Goal: Information Seeking & Learning: Learn about a topic

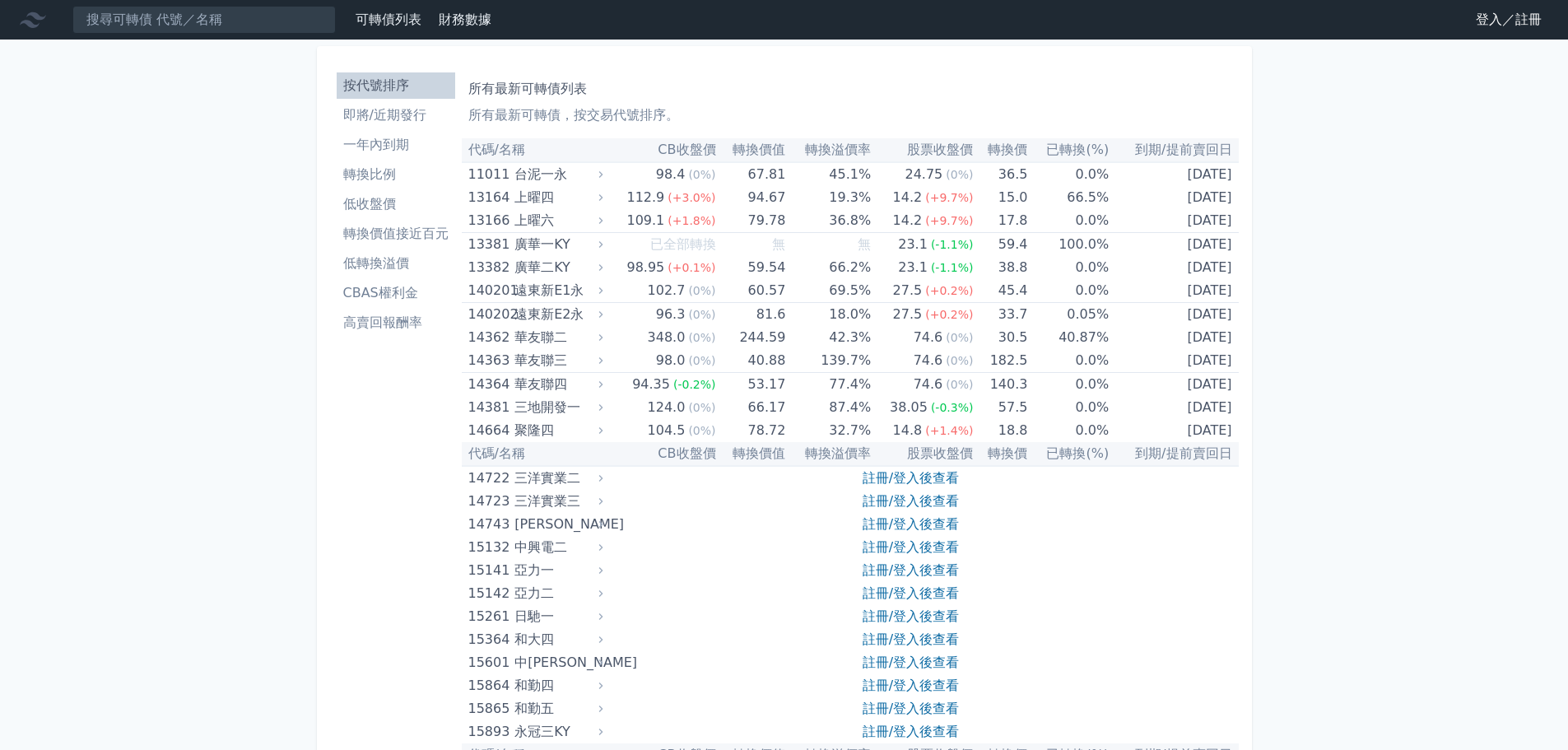
click at [1485, 24] on link "登入／註冊" at bounding box center [1509, 20] width 92 height 27
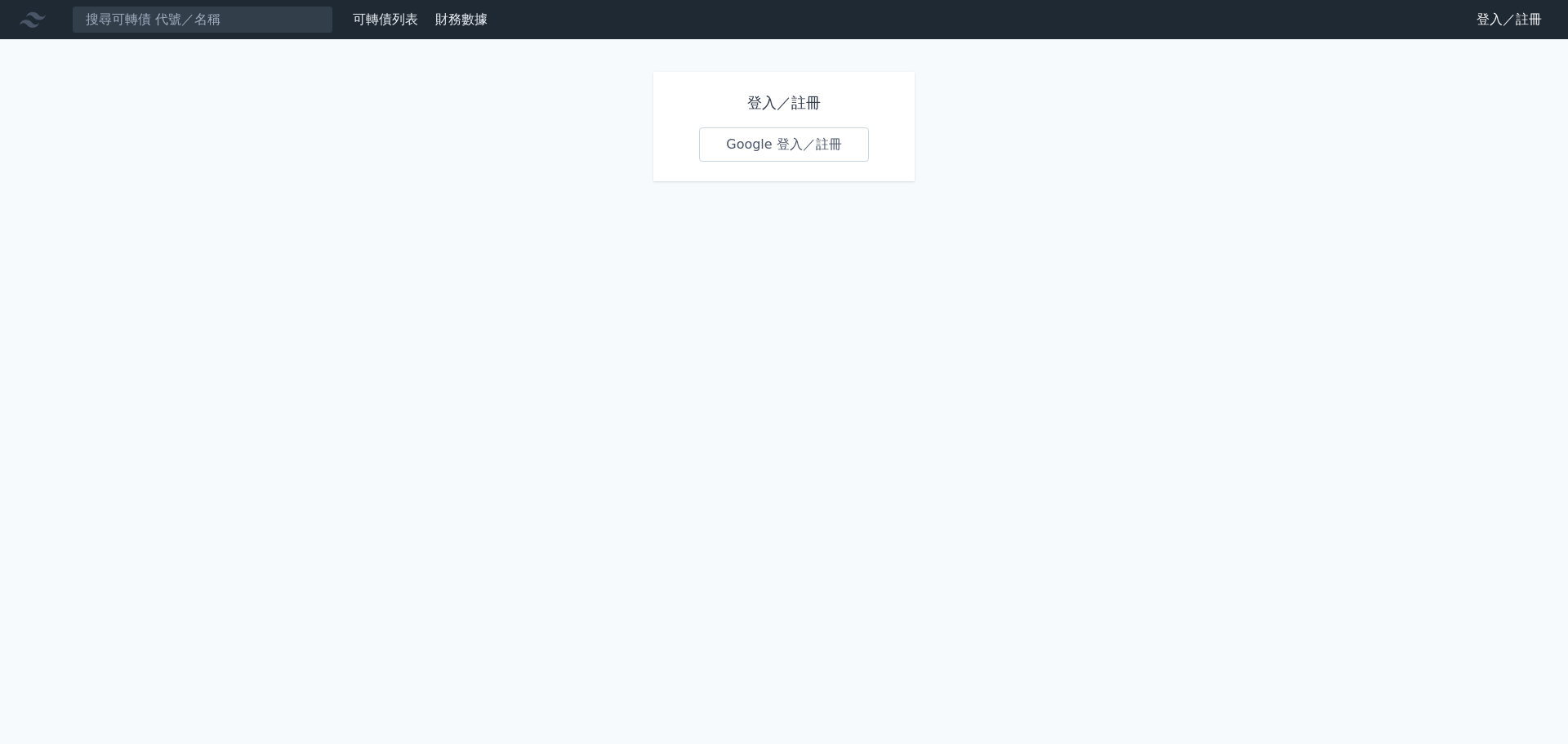
click at [813, 145] on link "Google 登入／註冊" at bounding box center [784, 144] width 170 height 34
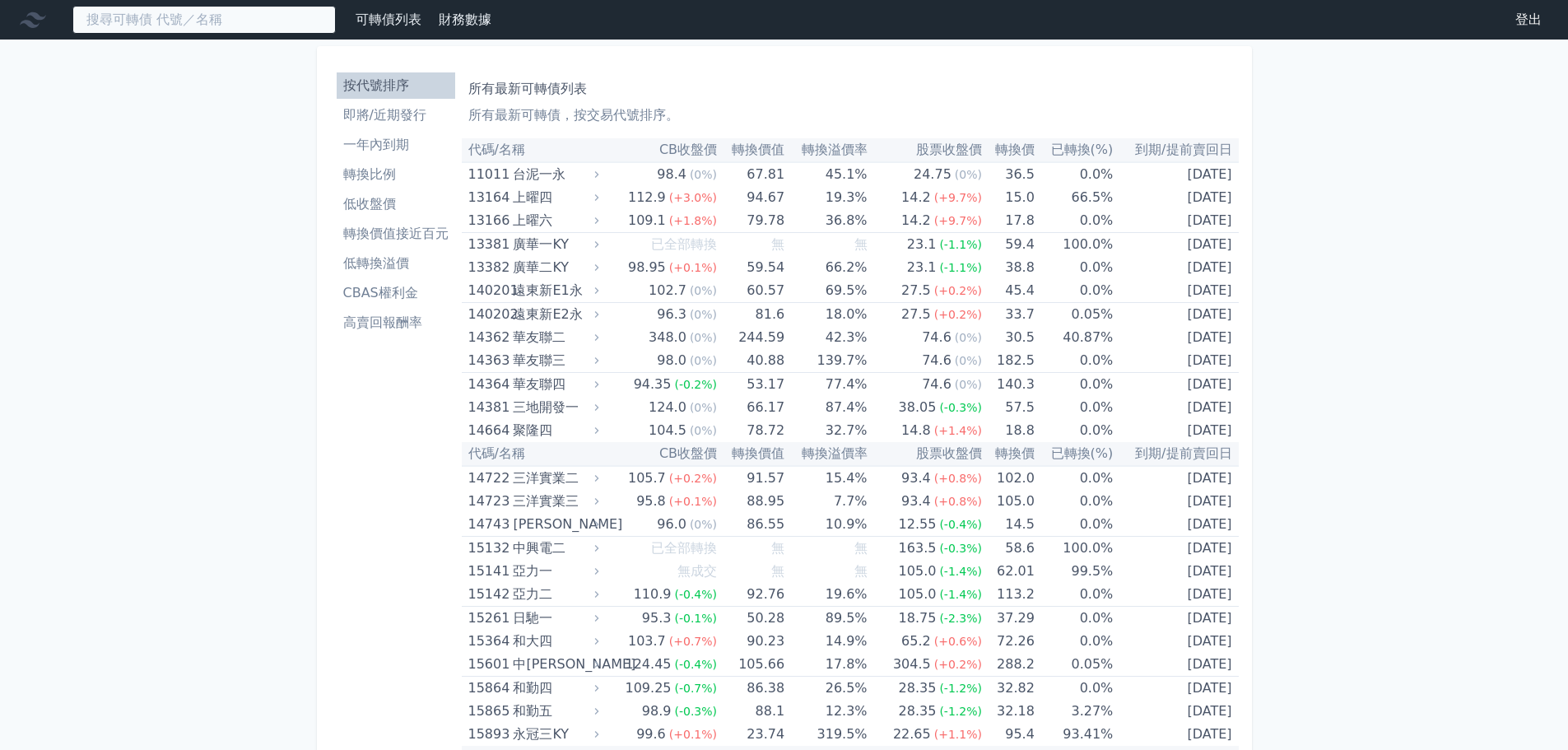
click at [193, 24] on input at bounding box center [204, 20] width 264 height 28
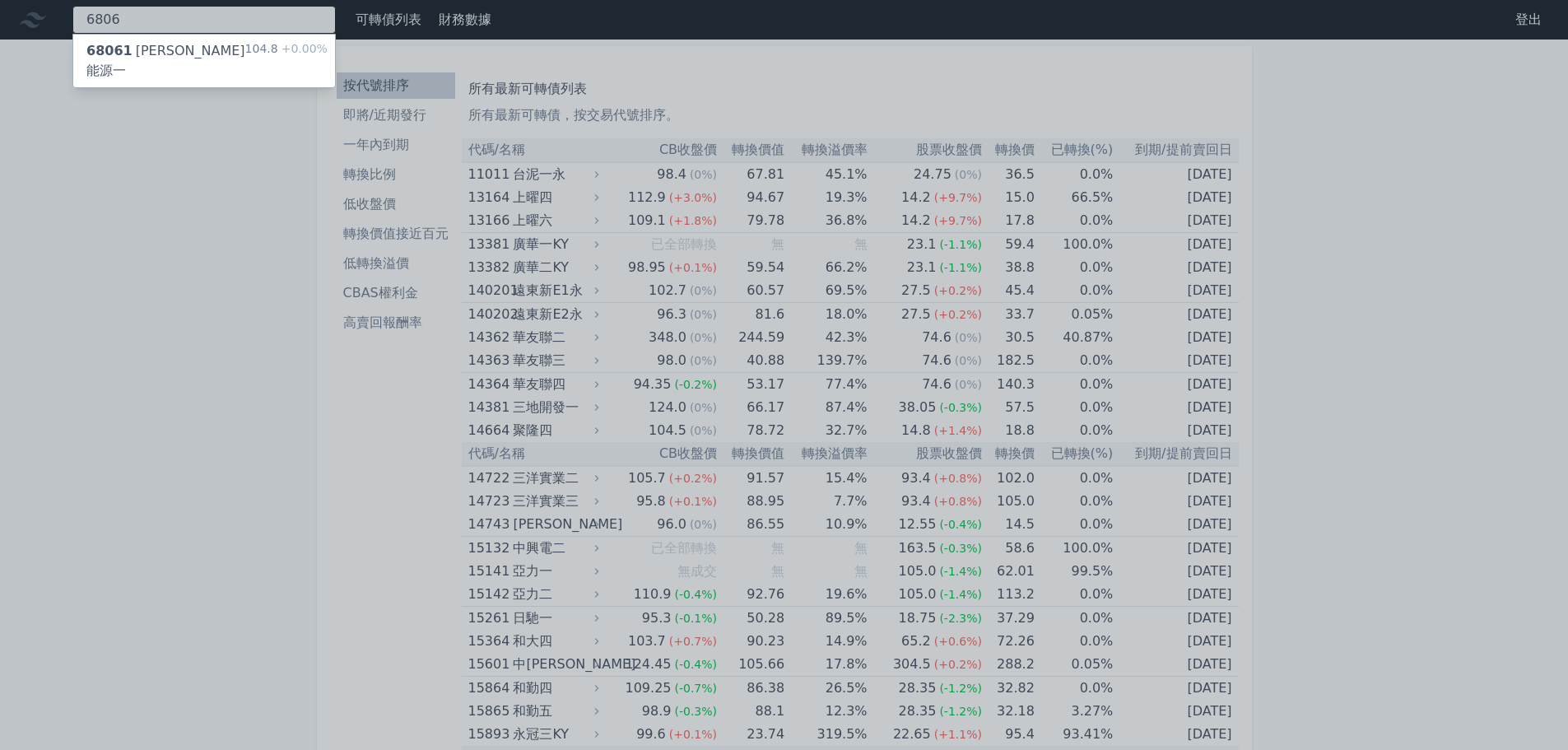
type input "6806"
click at [182, 51] on div "68061 [PERSON_NAME]能源一" at bounding box center [165, 60] width 159 height 40
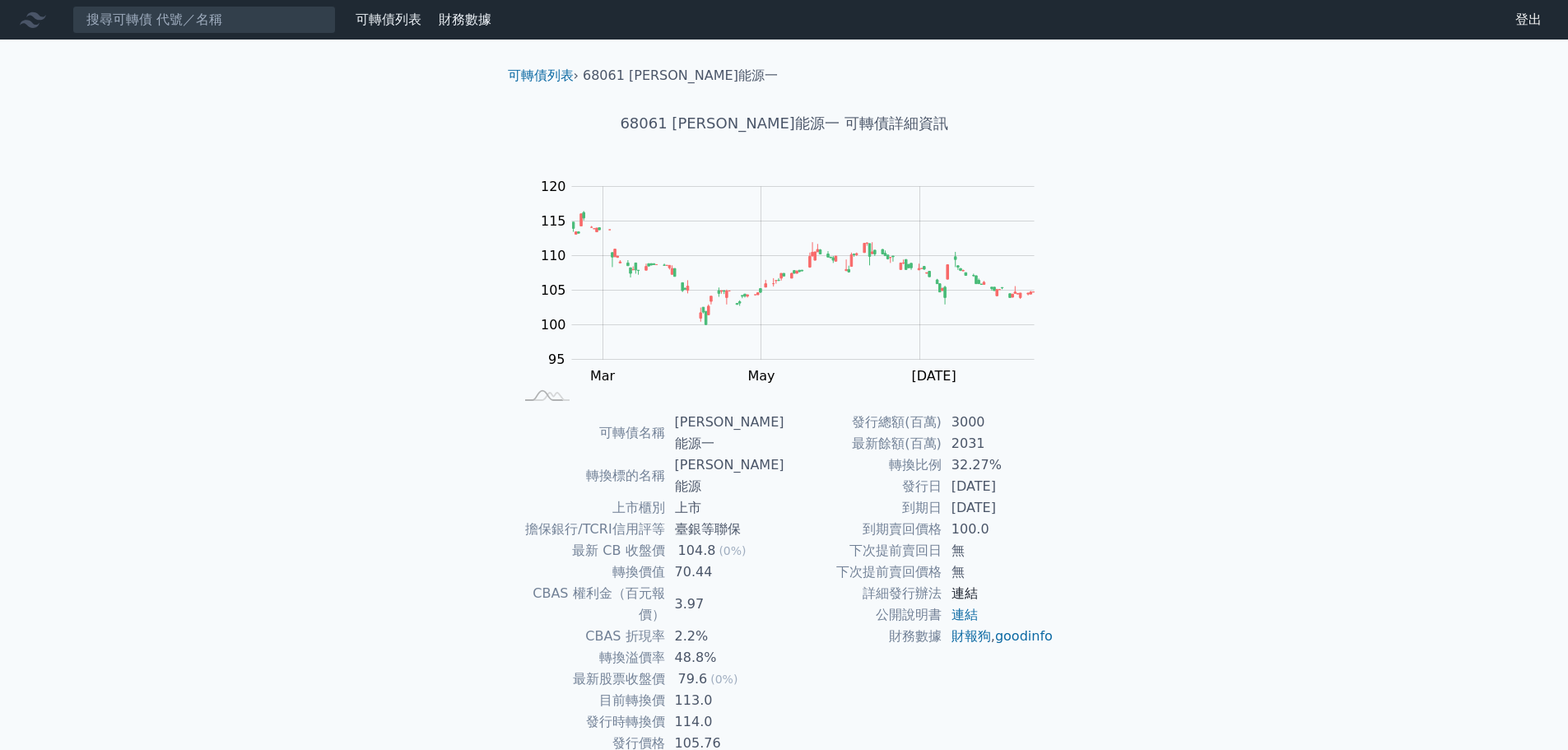
click at [970, 596] on link "連結" at bounding box center [965, 594] width 27 height 16
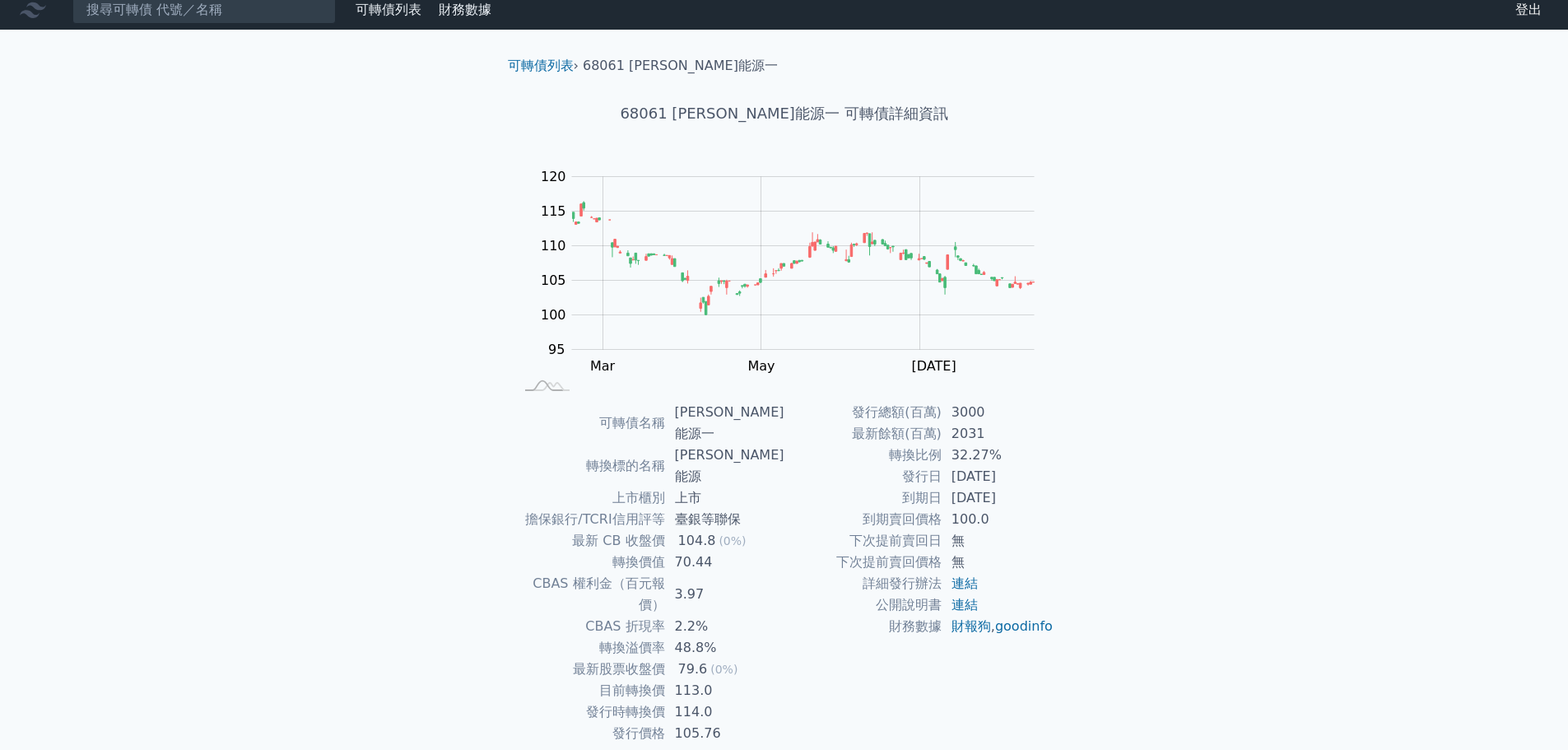
scroll to position [12, 0]
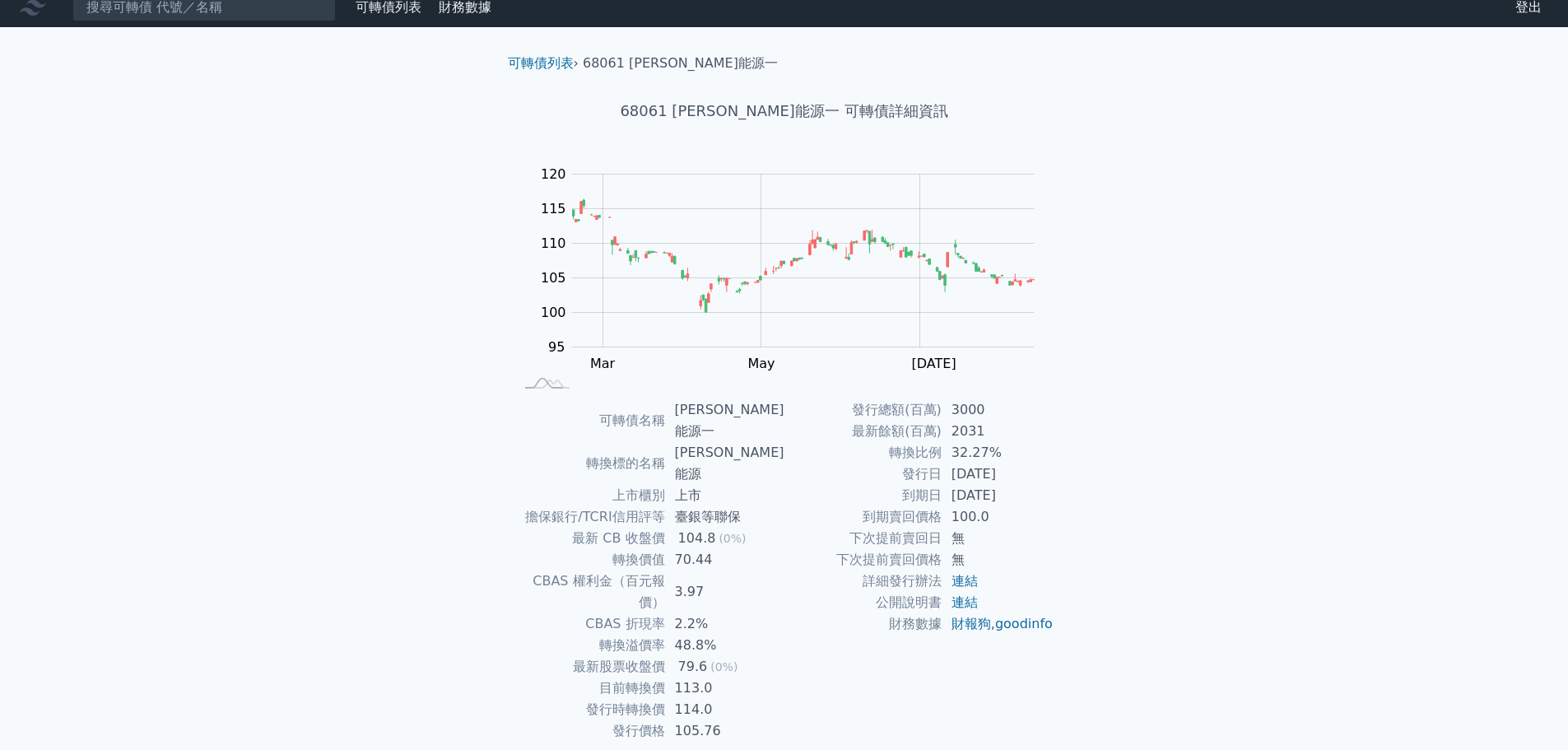
click at [329, 375] on div "可轉債列表 財務數據 可轉債列表 財務數據 登出 登出 可轉債列表 › 68061 森崴能源一 68061 [PERSON_NAME]能源一 可轉債詳細資訊 …" at bounding box center [784, 400] width 1568 height 826
click at [222, 14] on input at bounding box center [204, 8] width 264 height 28
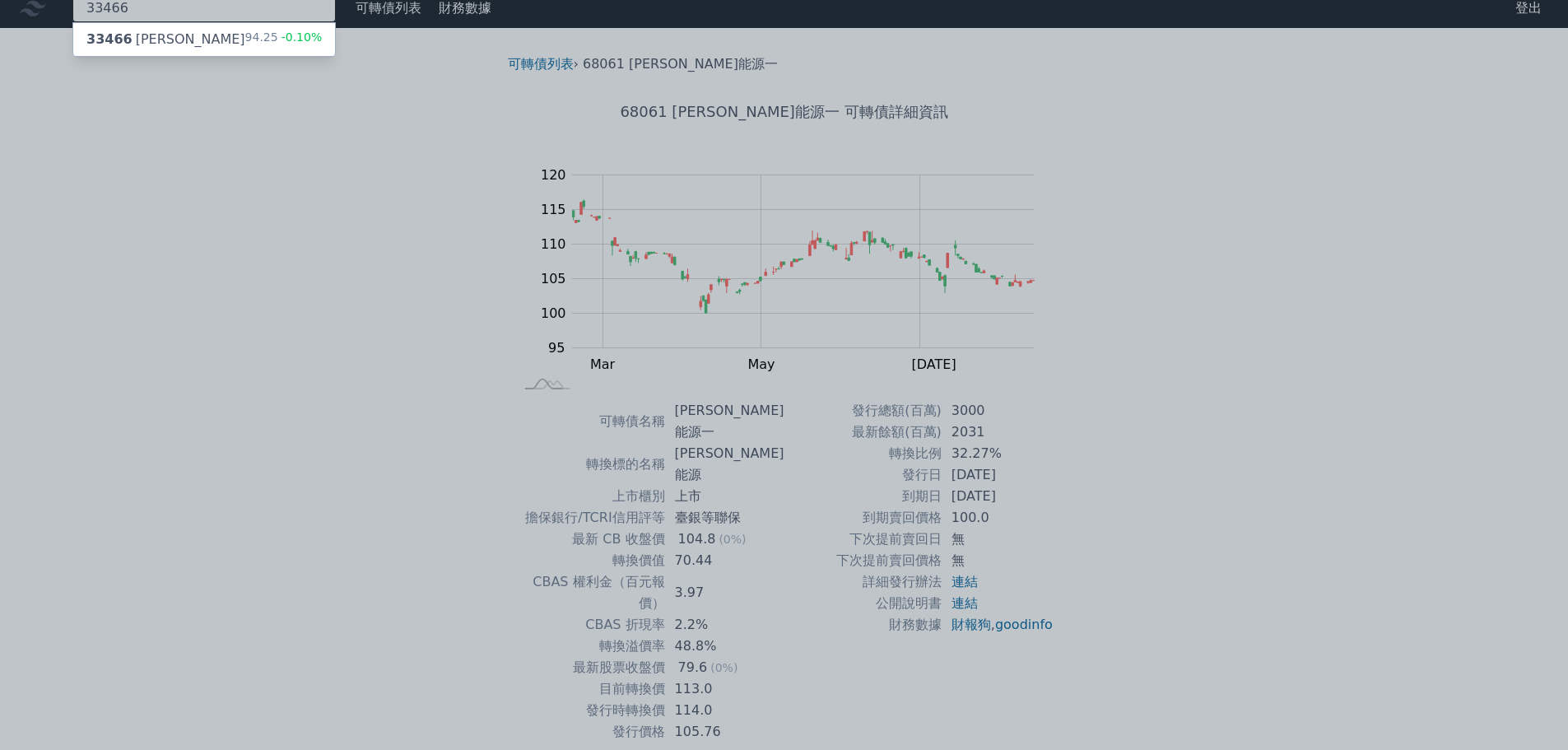
type input "33466"
click at [138, 36] on div "33466 [PERSON_NAME]" at bounding box center [165, 39] width 159 height 20
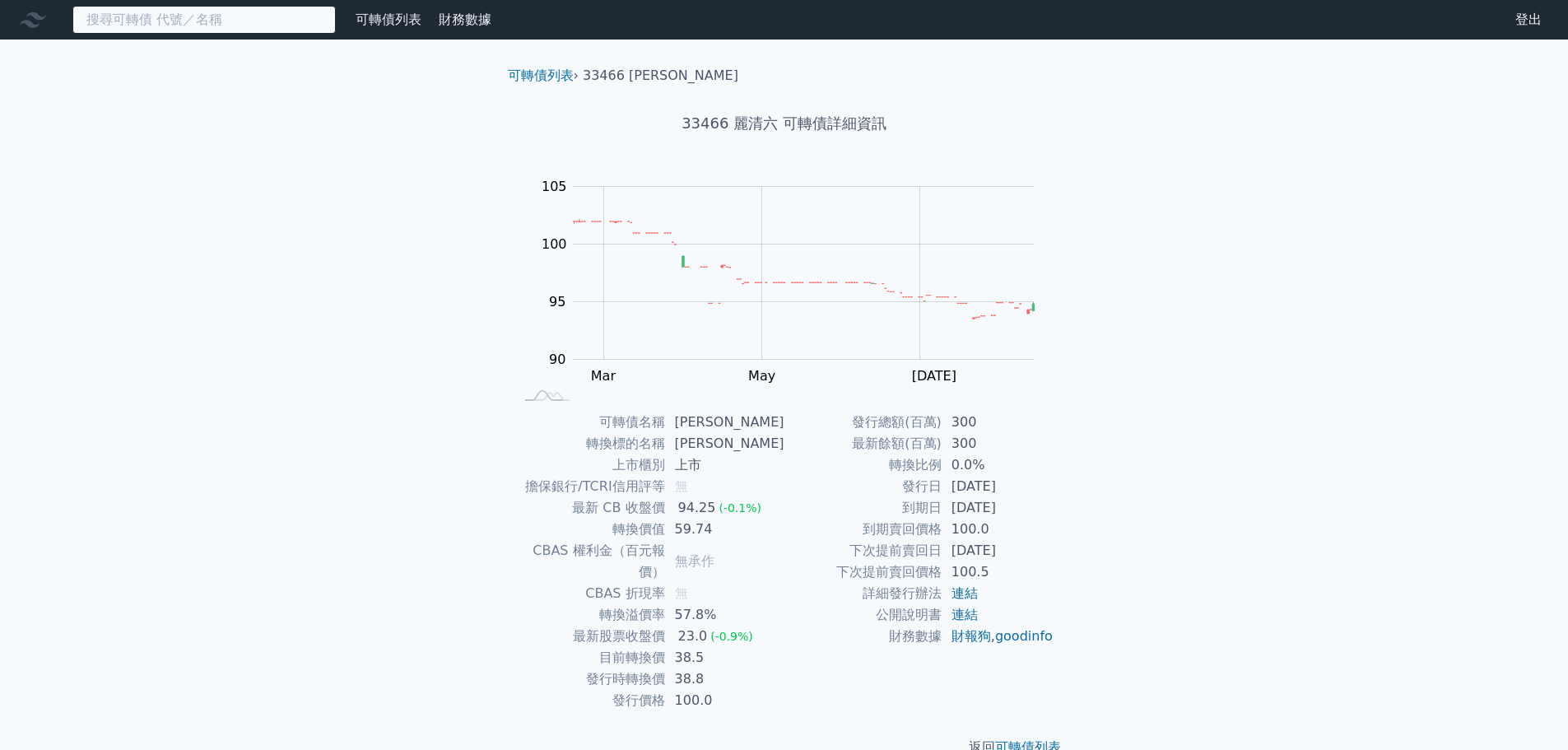
click at [236, 17] on input at bounding box center [204, 20] width 264 height 28
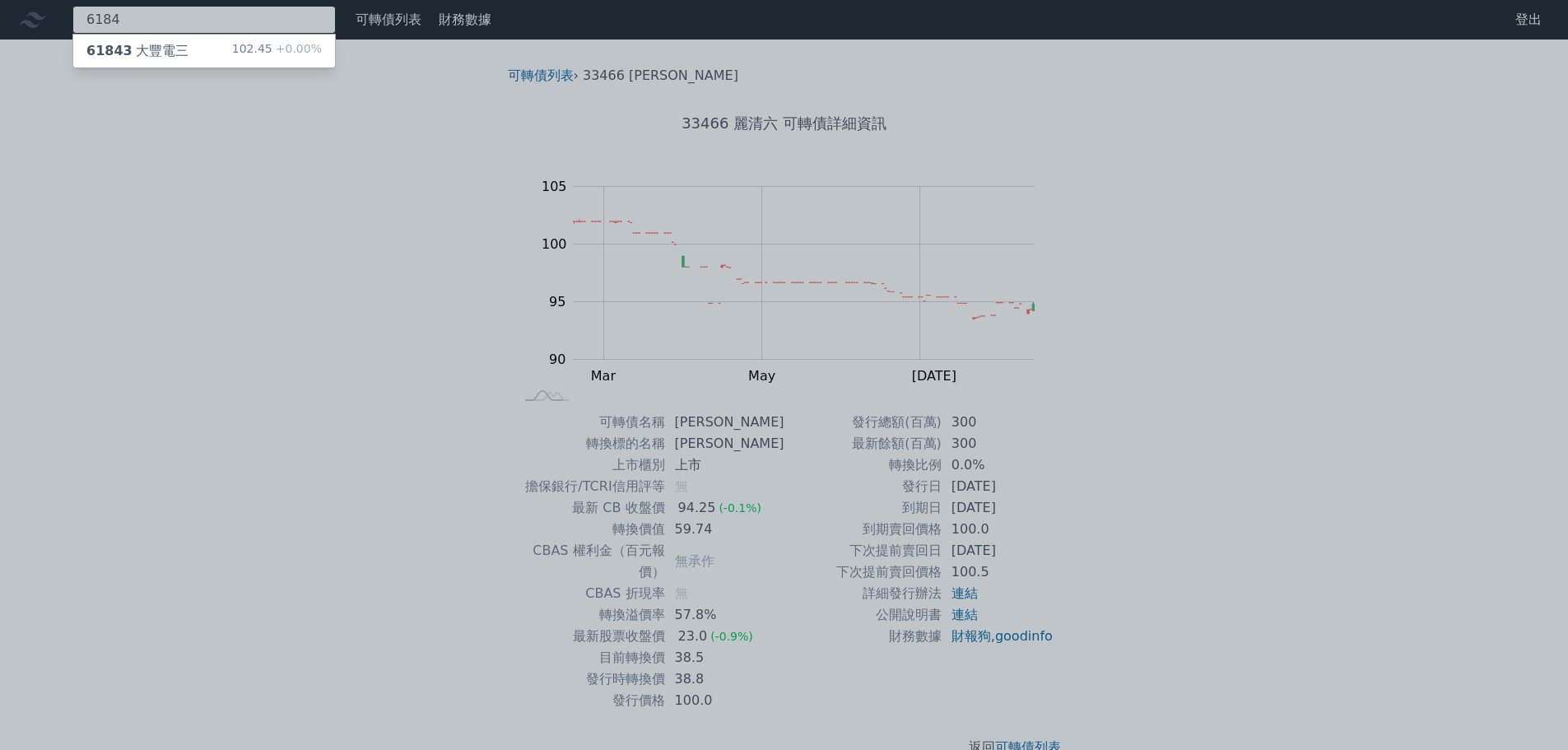
type input "6184"
click at [212, 44] on div "61843 大豐電三 102.45 +0.00%" at bounding box center [204, 51] width 262 height 33
